Goal: Information Seeking & Learning: Find contact information

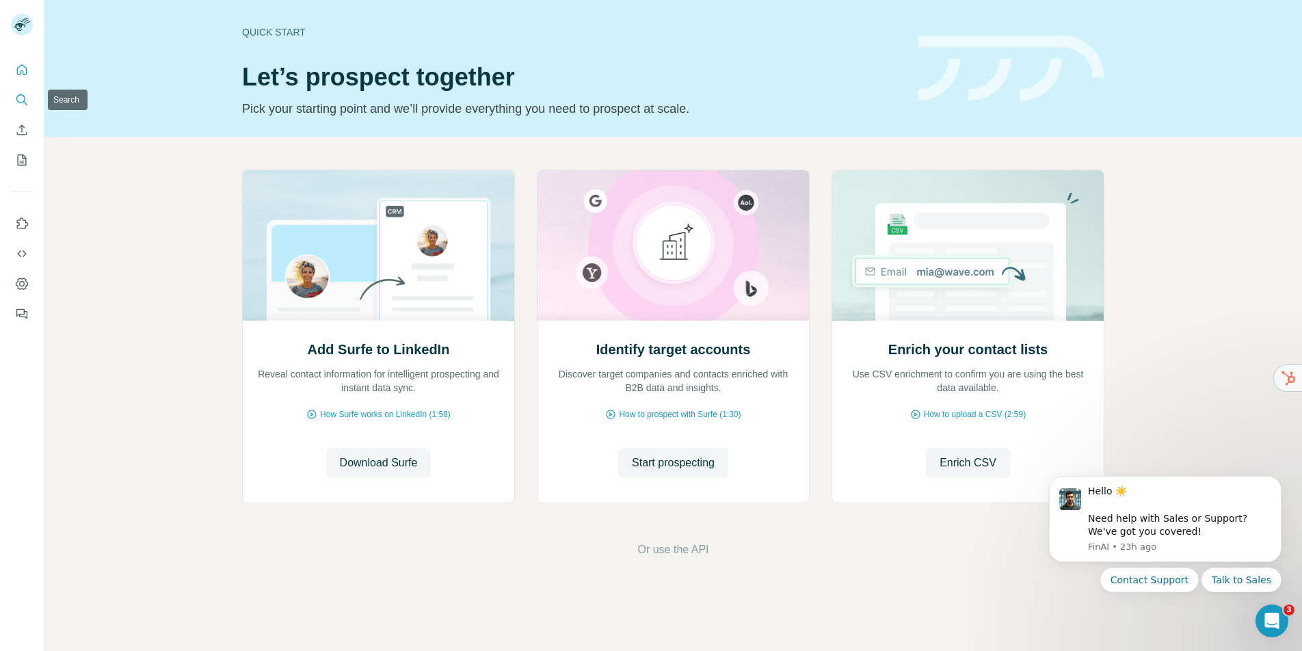
click at [20, 98] on icon "Search" at bounding box center [22, 100] width 14 height 14
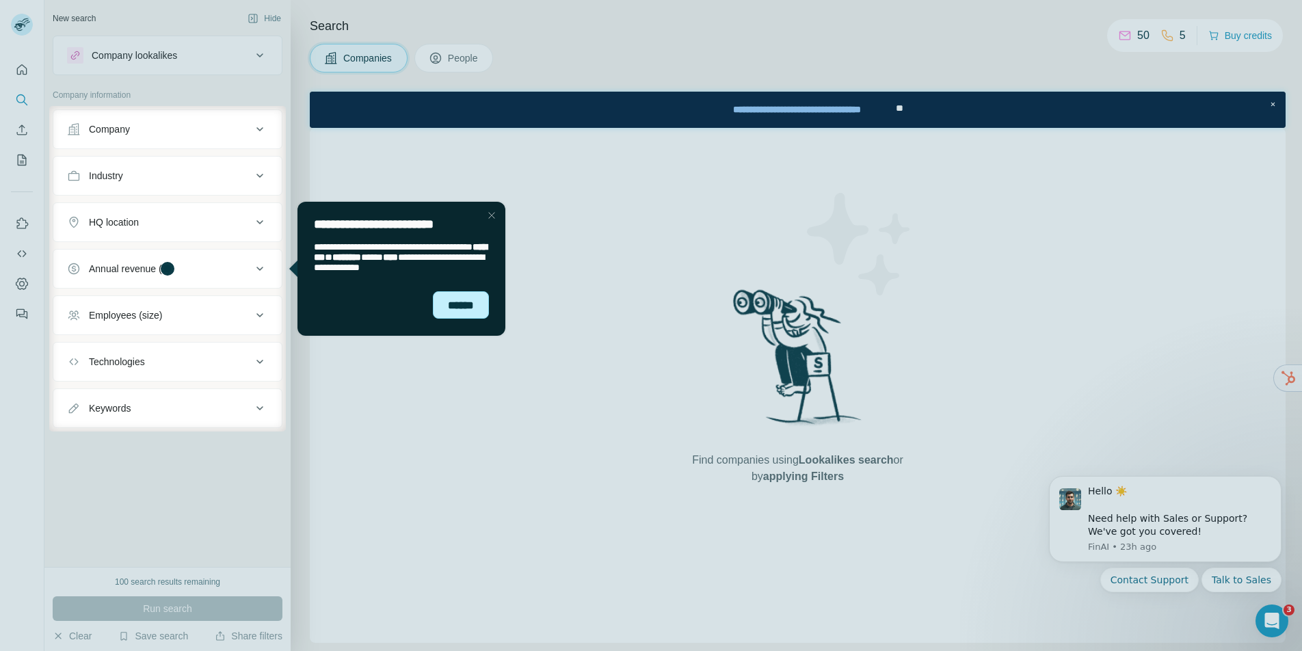
click at [480, 307] on div "******" at bounding box center [461, 304] width 56 height 27
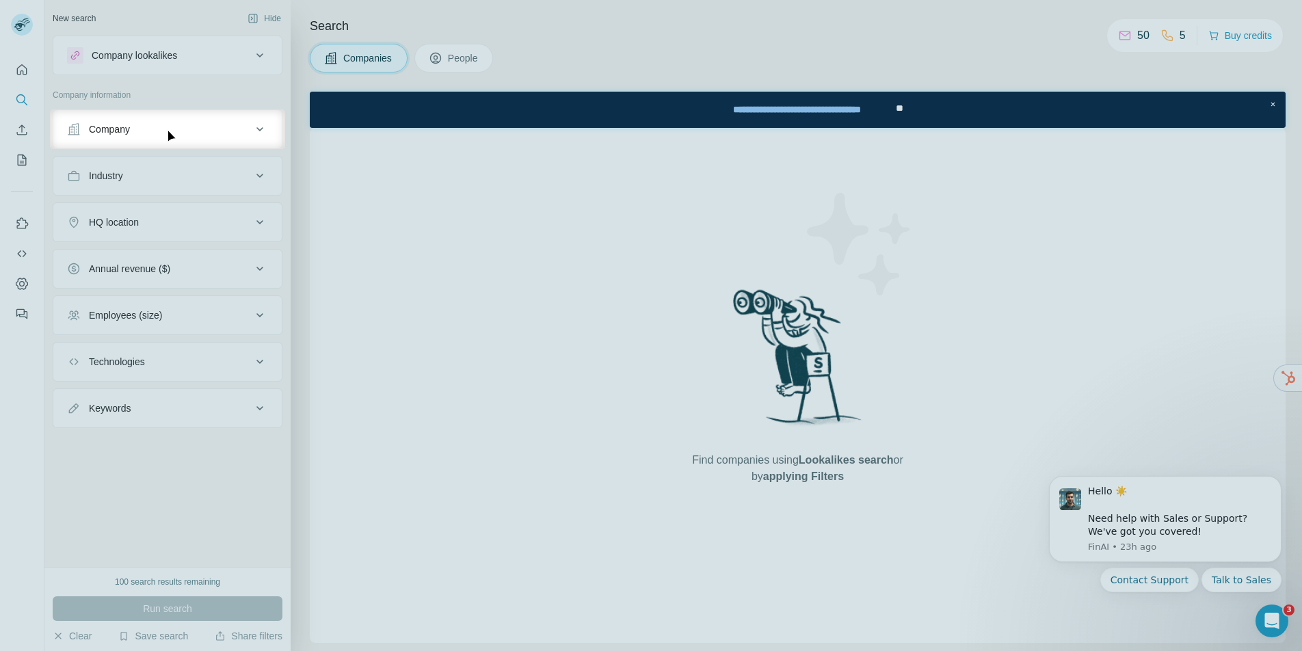
click at [250, 130] on div "Company" at bounding box center [159, 129] width 185 height 14
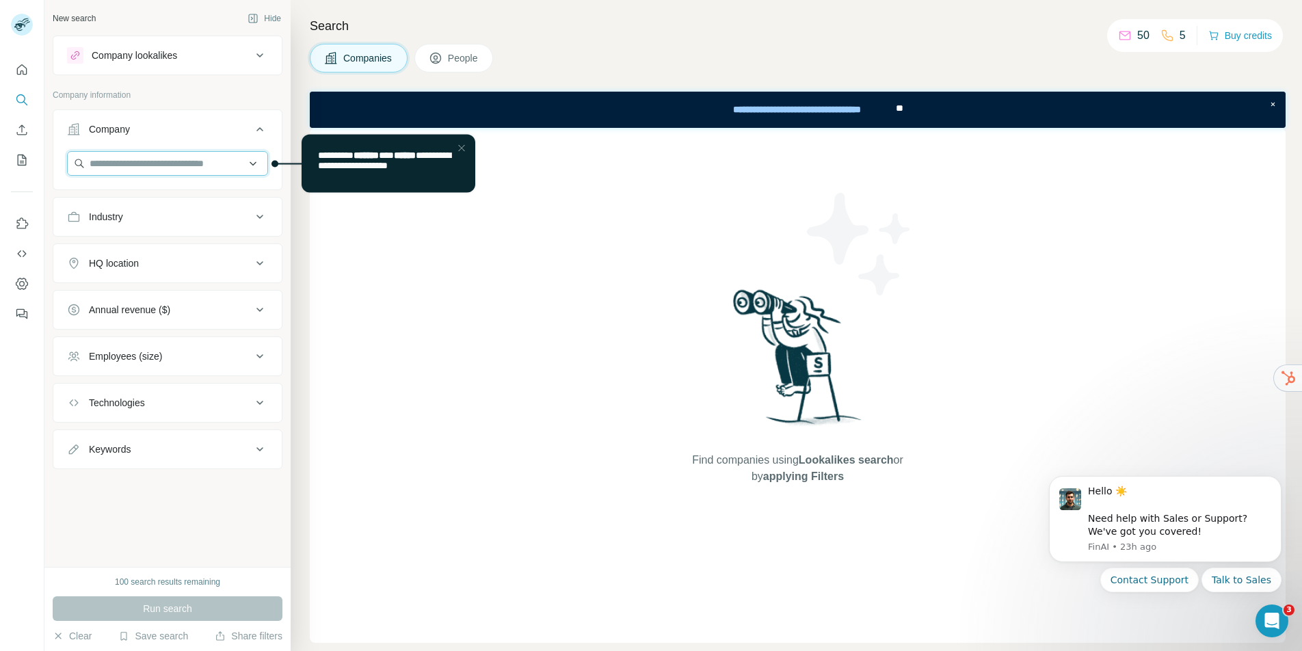
click at [194, 161] on input "text" at bounding box center [167, 163] width 201 height 25
type input "******"
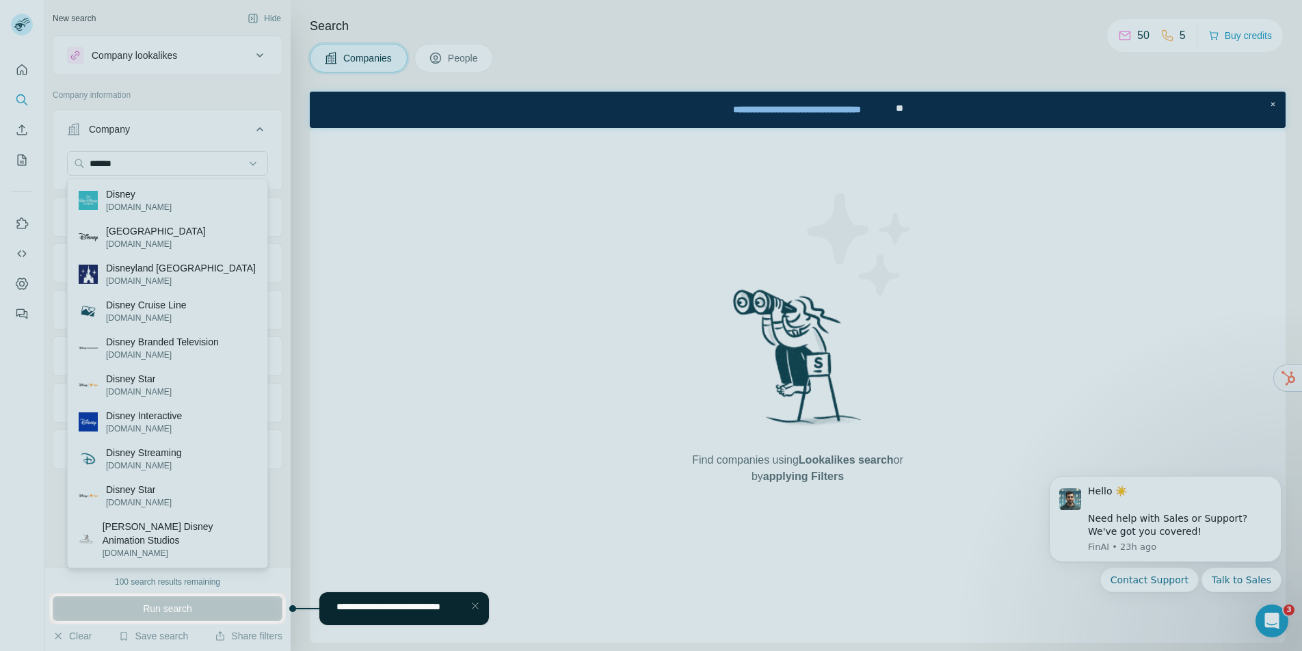
click at [174, 197] on div at bounding box center [651, 296] width 1302 height 593
click at [129, 202] on div at bounding box center [651, 296] width 1302 height 593
click at [476, 603] on div "Close Step" at bounding box center [475, 606] width 16 height 16
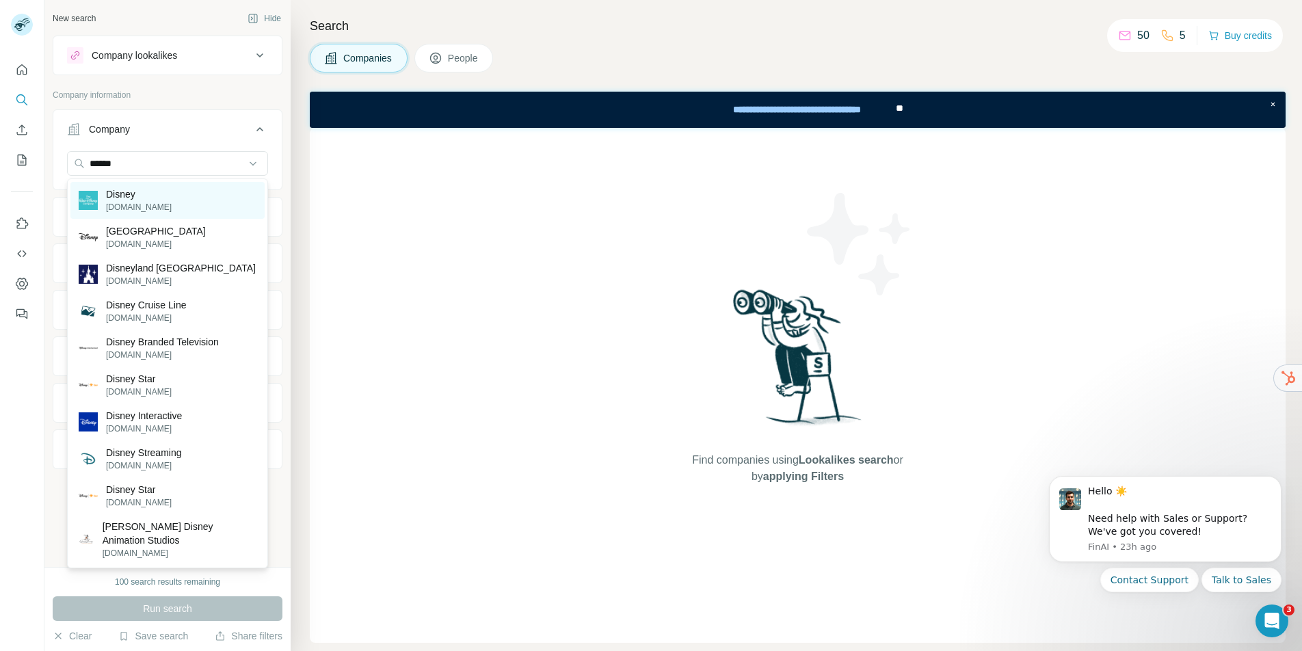
click at [125, 209] on p "[DOMAIN_NAME]" at bounding box center [139, 207] width 66 height 12
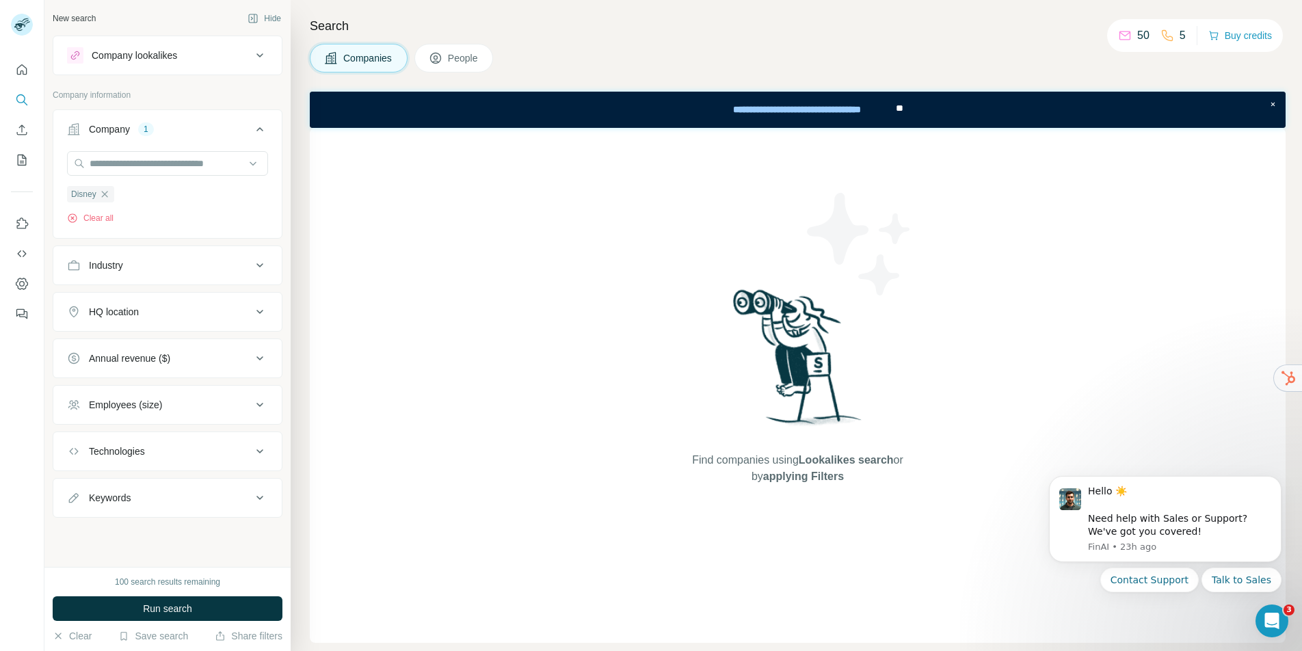
click at [174, 265] on div "Industry" at bounding box center [159, 266] width 185 height 14
click at [166, 298] on input at bounding box center [160, 299] width 169 height 15
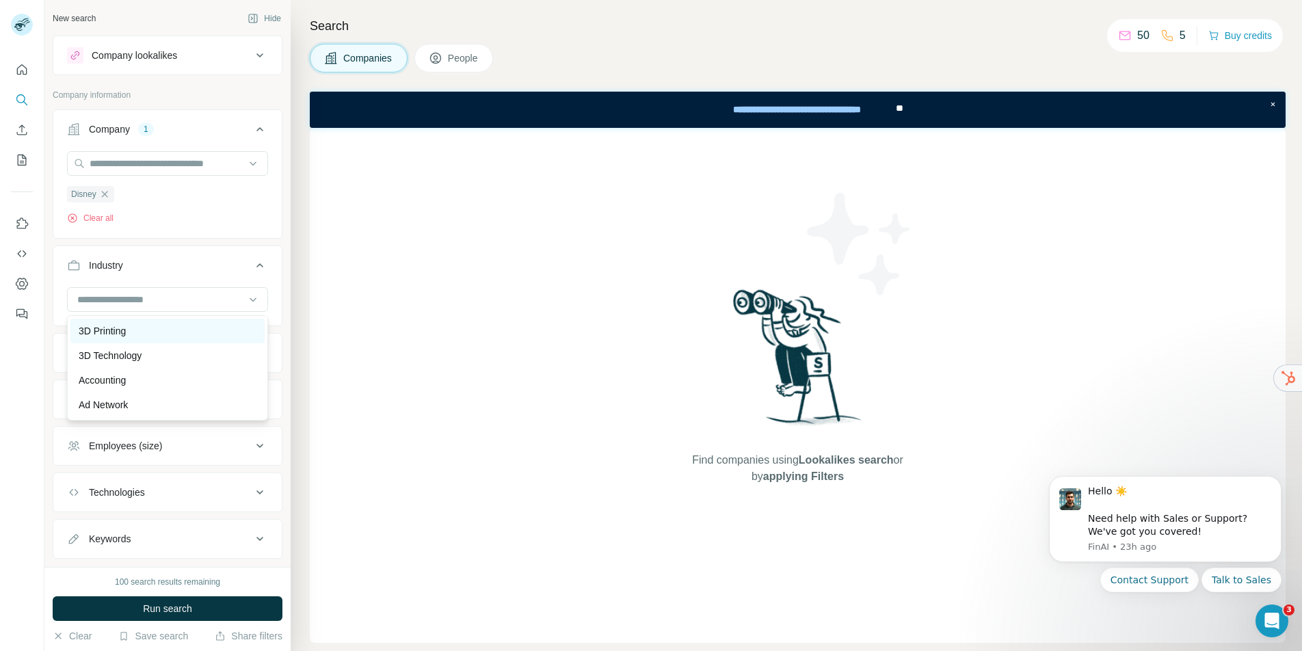
click at [109, 330] on p "3D Printing" at bounding box center [102, 331] width 47 height 14
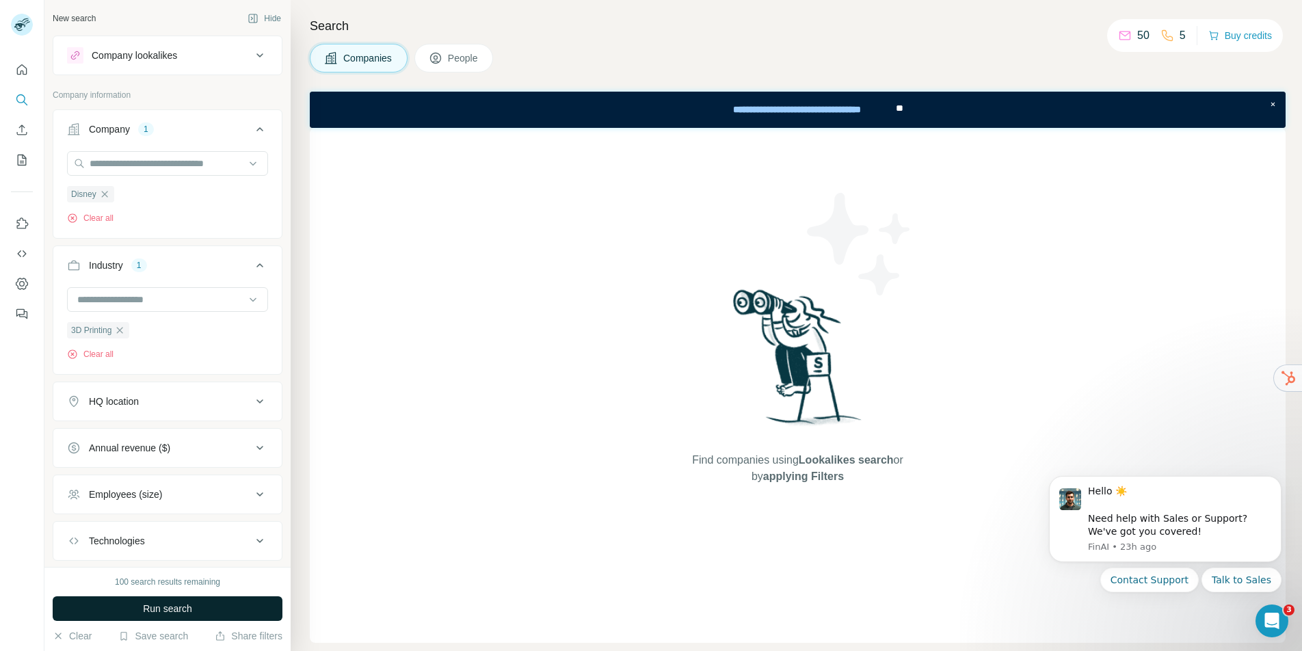
click at [166, 603] on span "Run search" at bounding box center [167, 609] width 49 height 14
click at [101, 190] on icon "button" at bounding box center [104, 194] width 11 height 11
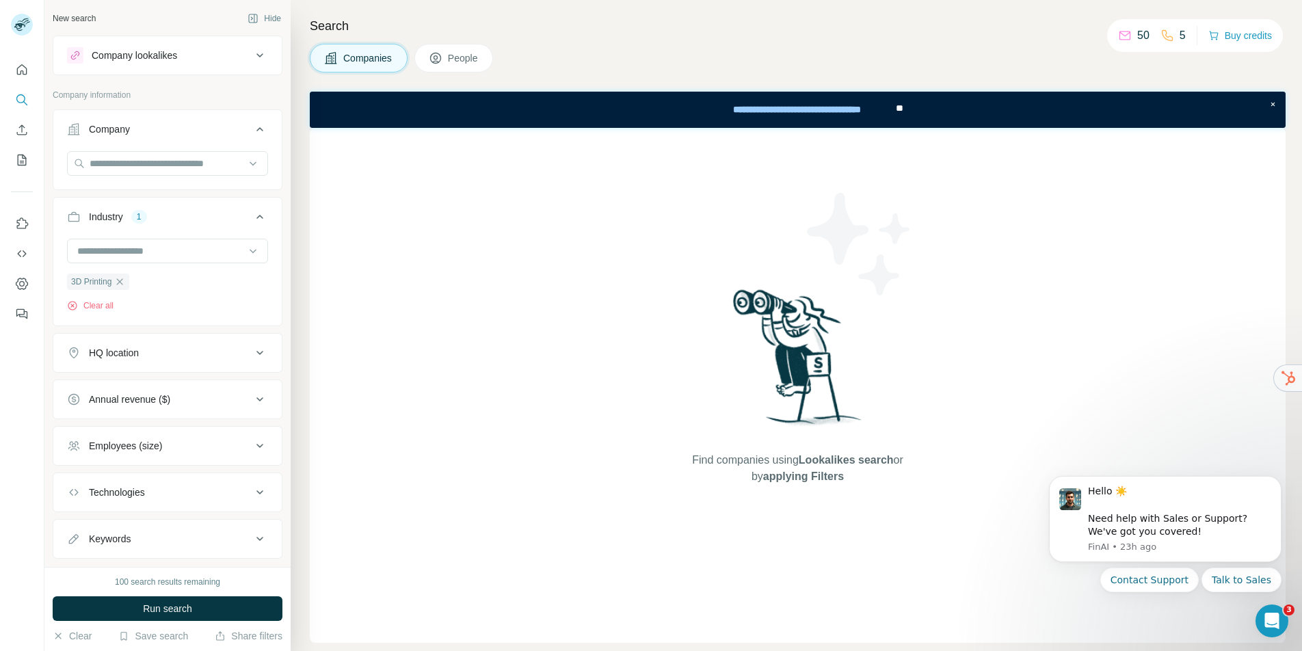
click at [261, 360] on icon at bounding box center [260, 353] width 16 height 16
click at [205, 382] on input "text" at bounding box center [167, 387] width 201 height 25
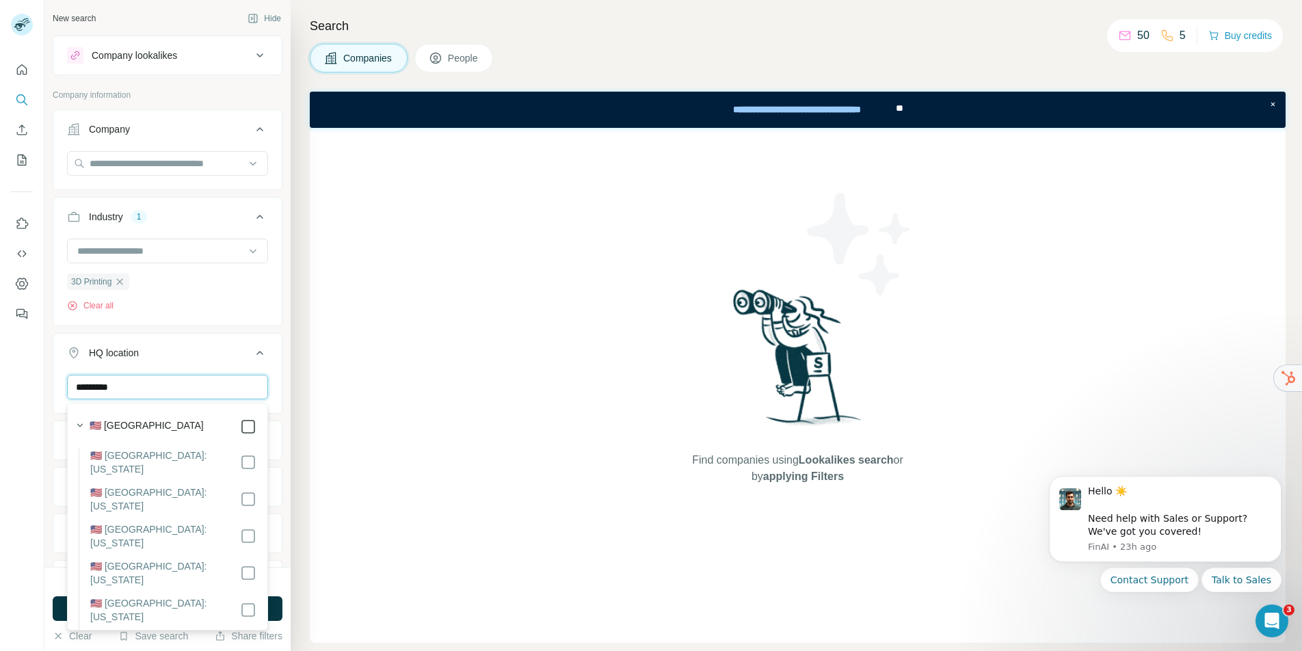
type input "*********"
click at [219, 306] on div "3D Printing Clear all" at bounding box center [167, 275] width 201 height 73
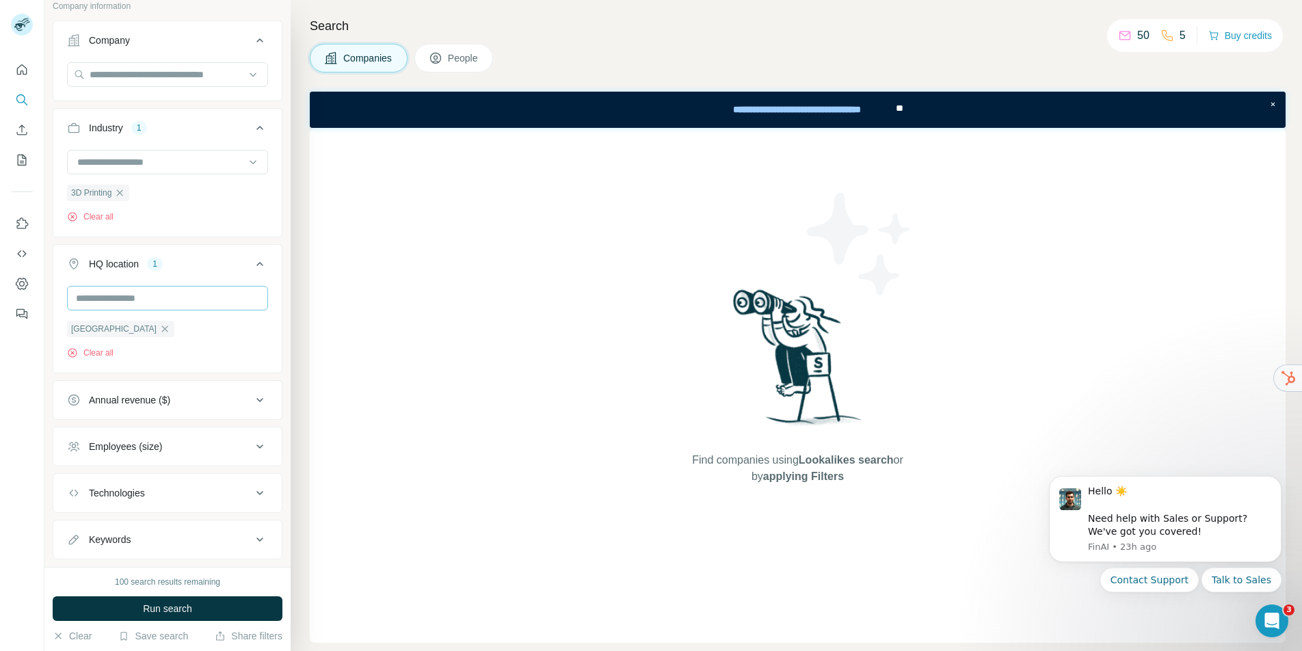
scroll to position [92, 0]
click at [262, 441] on icon at bounding box center [260, 443] width 16 height 16
click at [77, 551] on icon at bounding box center [75, 549] width 16 height 16
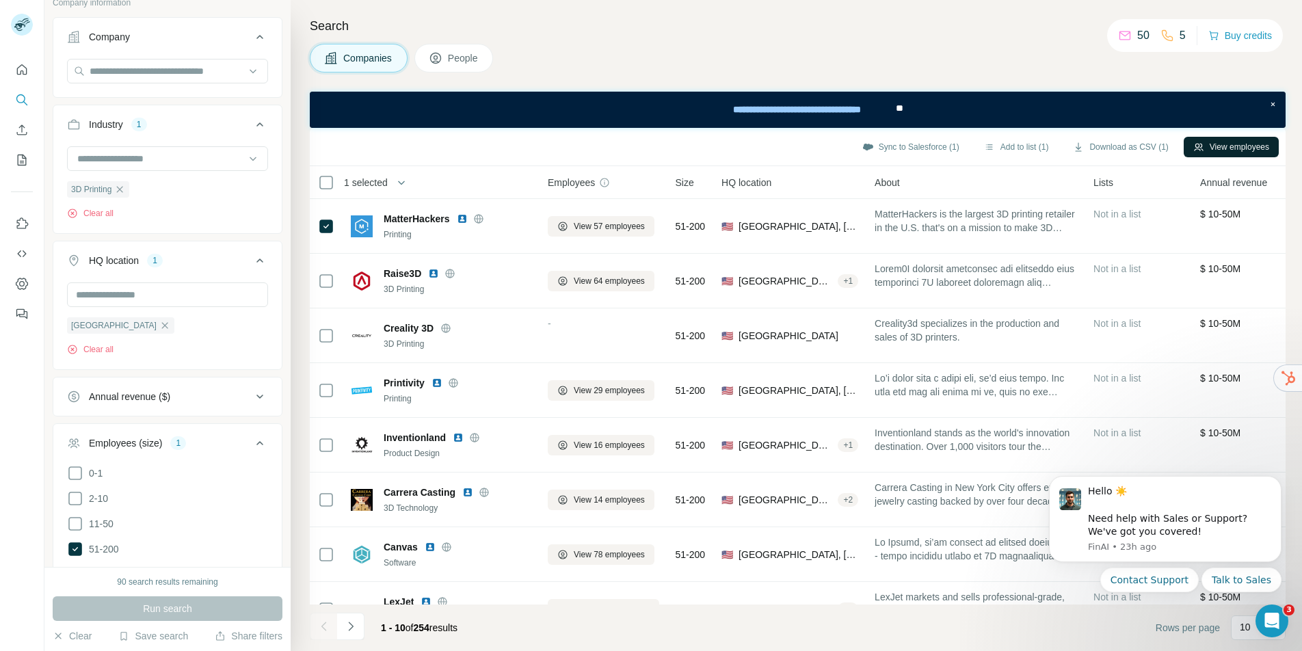
click at [1230, 142] on button "View employees" at bounding box center [1231, 147] width 95 height 21
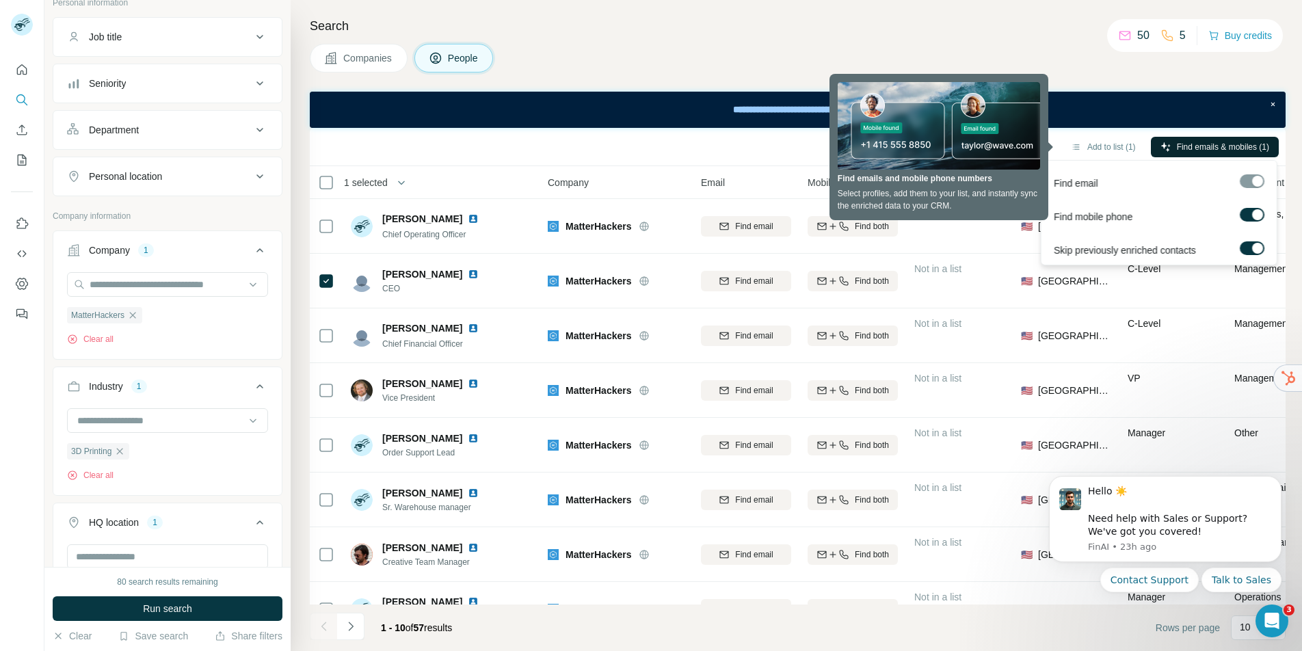
click at [1216, 142] on span "Find emails & mobiles (1)" at bounding box center [1223, 147] width 92 height 12
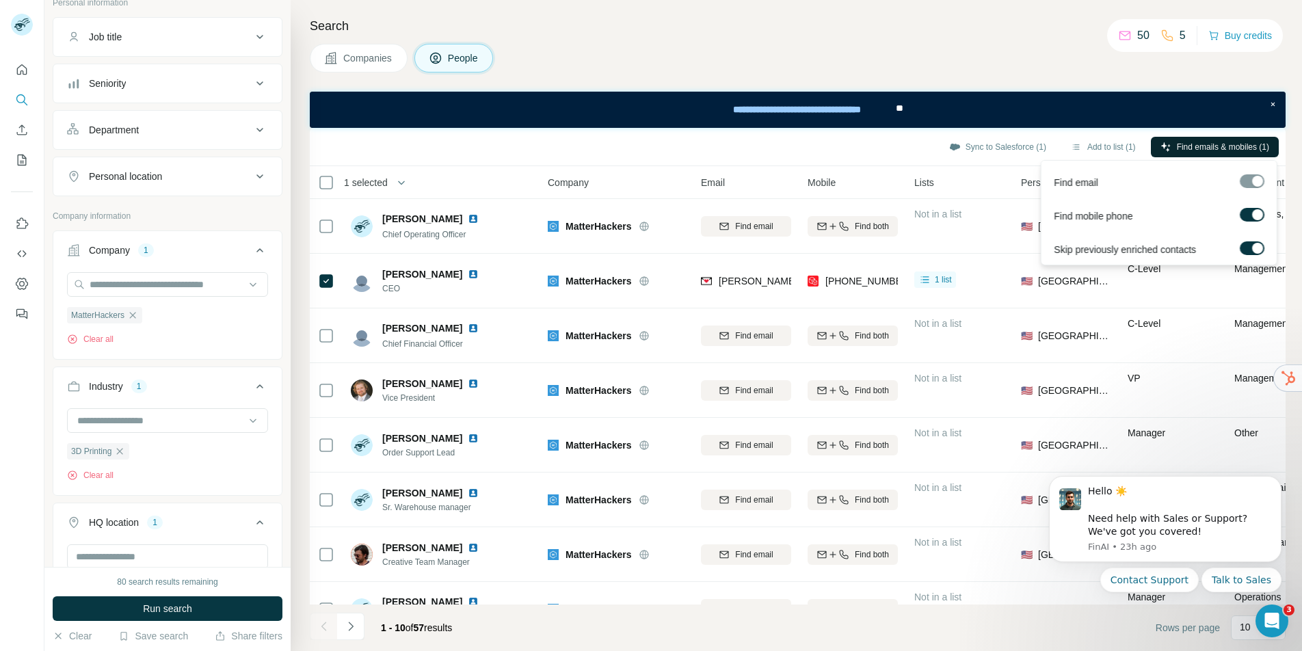
click at [1246, 182] on div at bounding box center [1252, 181] width 25 height 14
click at [1210, 148] on span "Find emails & mobiles (1)" at bounding box center [1223, 147] width 92 height 12
click at [1191, 445] on div "Manager" at bounding box center [1173, 445] width 90 height 38
click at [1199, 147] on span "Find emails & mobiles (1)" at bounding box center [1223, 147] width 92 height 12
click at [1252, 183] on div at bounding box center [1252, 181] width 25 height 14
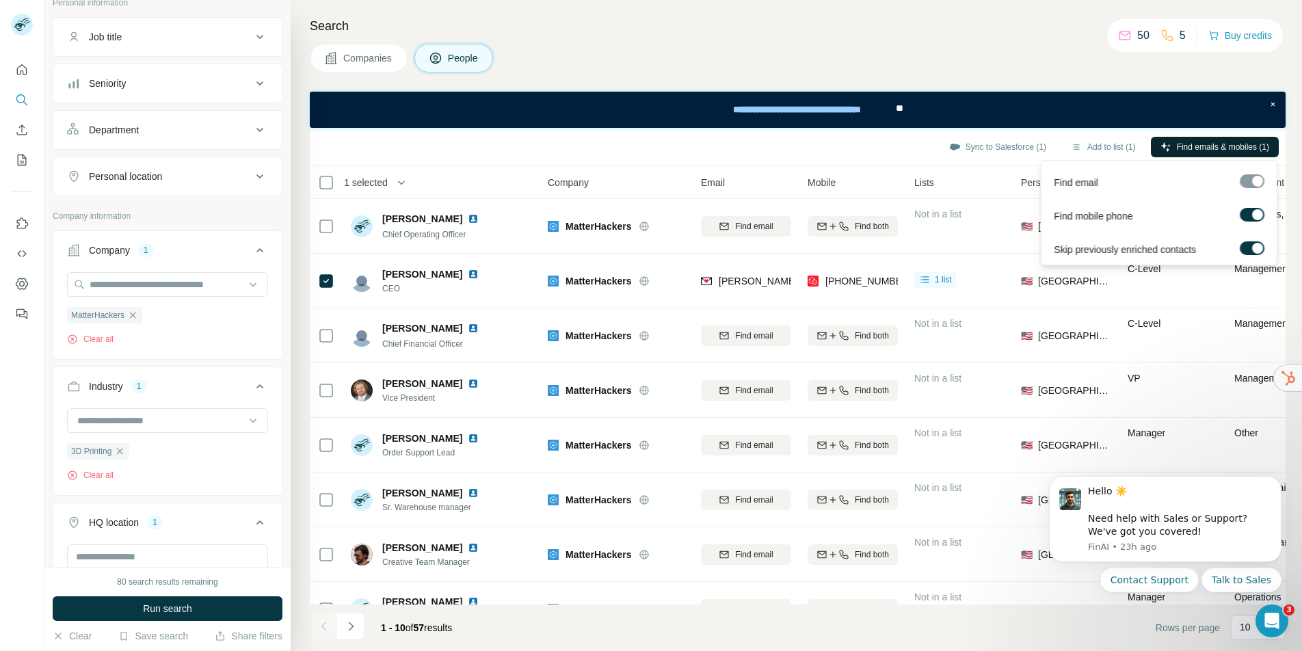
click at [1187, 148] on span "Find emails & mobiles (1)" at bounding box center [1223, 147] width 92 height 12
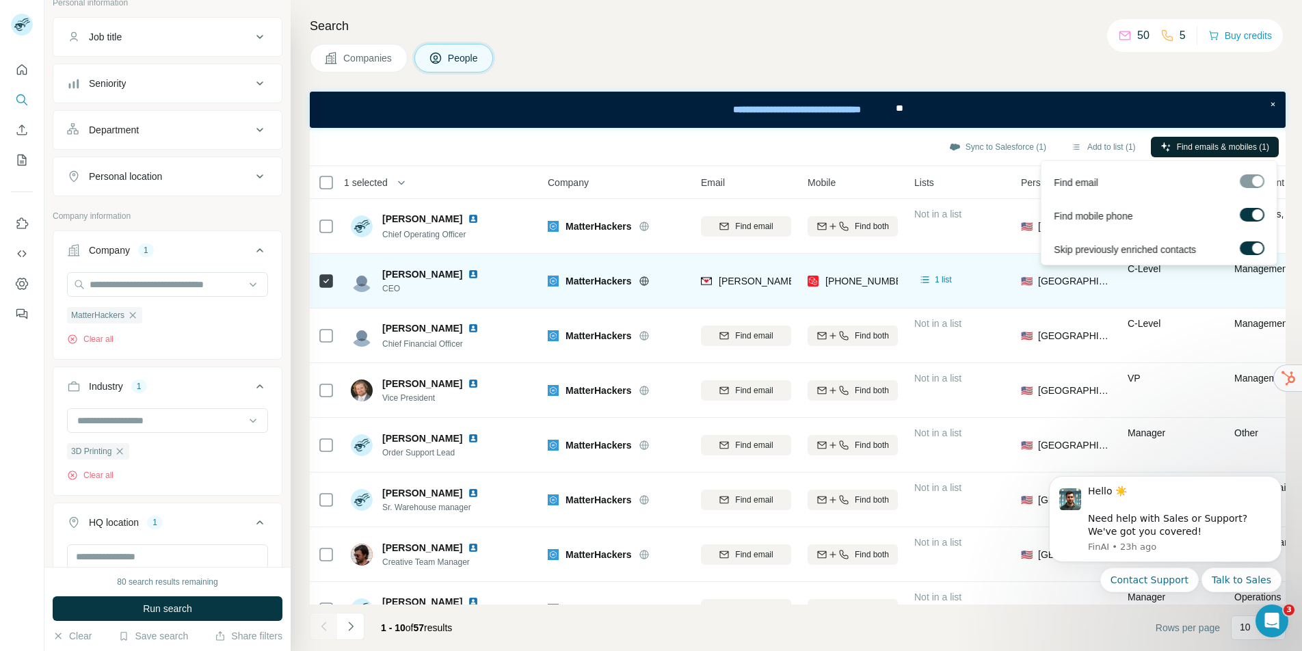
click at [1260, 294] on div "Management" at bounding box center [1303, 281] width 137 height 38
